Goal: Obtain resource: Download file/media

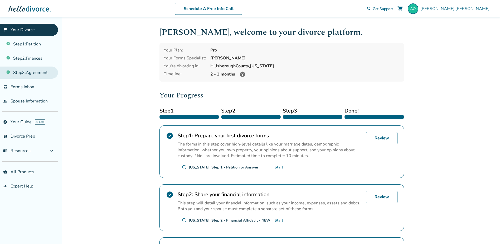
click at [32, 74] on link "Step 3 : Agreement" at bounding box center [29, 72] width 58 height 12
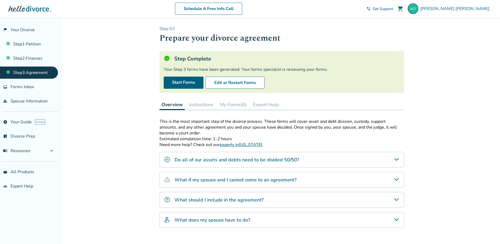
click at [231, 104] on button "My Forms (6)" at bounding box center [233, 104] width 31 height 11
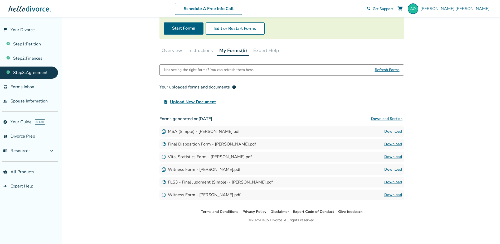
scroll to position [56, 0]
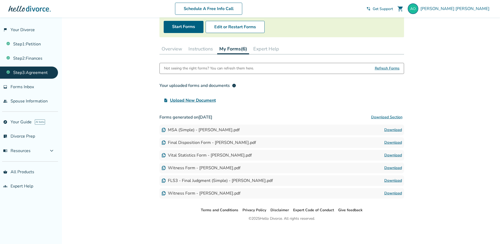
click at [394, 129] on link "Download" at bounding box center [393, 130] width 18 height 6
click at [472, 10] on span "[PERSON_NAME]" at bounding box center [456, 9] width 71 height 6
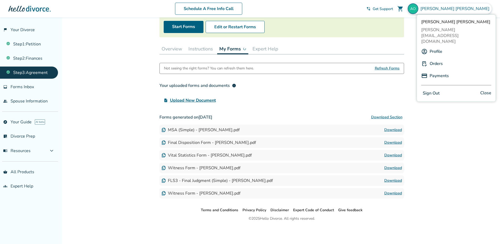
click at [430, 89] on button "Sign Out" at bounding box center [431, 93] width 20 height 8
